Goal: Task Accomplishment & Management: Manage account settings

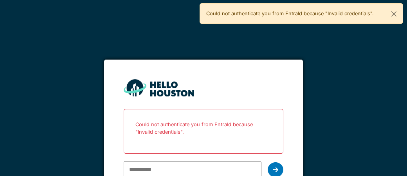
scroll to position [1, 0]
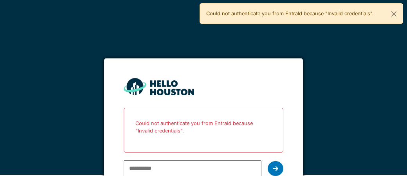
click at [180, 170] on input "email" at bounding box center [192, 168] width 137 height 16
type input "**********"
click at [277, 168] on icon at bounding box center [275, 168] width 5 height 6
click at [275, 168] on icon at bounding box center [275, 168] width 5 height 6
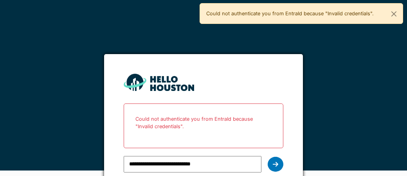
scroll to position [11, 0]
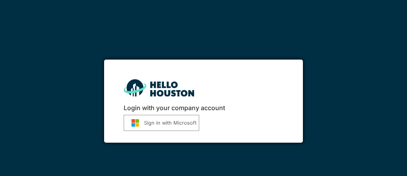
click at [170, 122] on button "Sign in with Microsoft" at bounding box center [162, 123] width 76 height 16
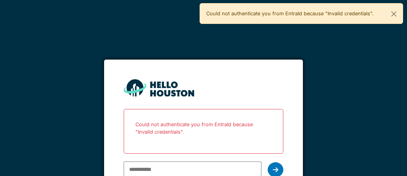
scroll to position [1, 0]
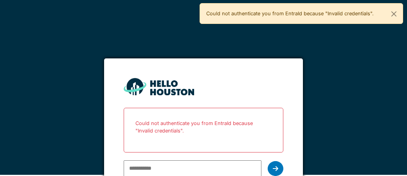
click at [170, 168] on input "email" at bounding box center [192, 168] width 137 height 16
type input "**********"
click at [273, 169] on icon at bounding box center [275, 168] width 5 height 6
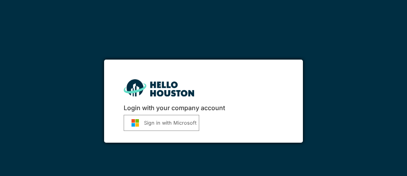
click at [177, 125] on button "Sign in with Microsoft" at bounding box center [162, 123] width 76 height 16
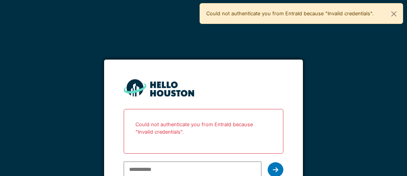
scroll to position [1, 0]
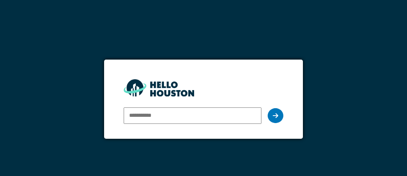
click at [136, 114] on input "email" at bounding box center [192, 115] width 137 height 16
type input "**********"
click at [275, 117] on icon at bounding box center [275, 115] width 5 height 6
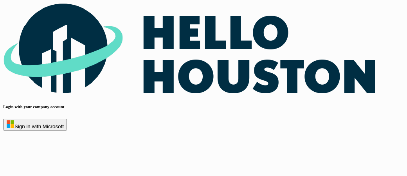
click at [67, 123] on button "Sign in with Microsoft" at bounding box center [35, 125] width 64 height 12
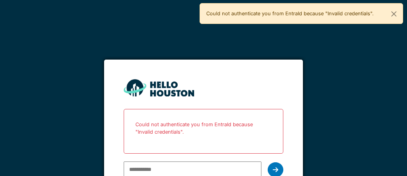
scroll to position [1, 0]
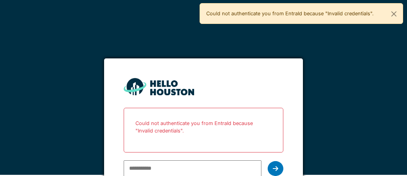
click at [157, 170] on input "email" at bounding box center [192, 168] width 137 height 16
type input "**********"
click at [276, 170] on icon at bounding box center [275, 168] width 5 height 6
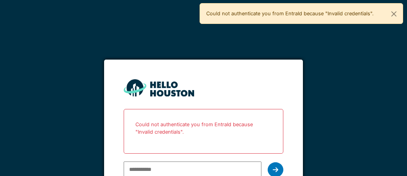
scroll to position [1, 0]
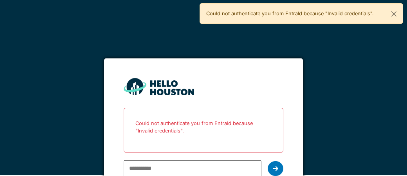
type input "**********"
click at [279, 169] on div at bounding box center [276, 168] width 16 height 15
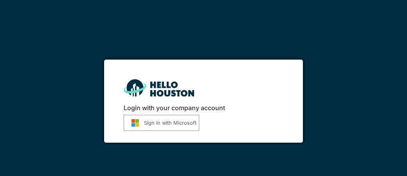
click at [165, 124] on button "Sign in with Microsoft" at bounding box center [162, 123] width 76 height 16
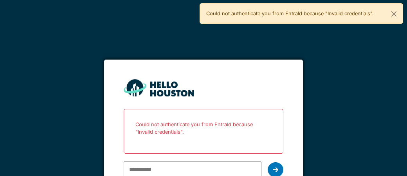
scroll to position [1, 0]
